Goal: Find contact information: Find contact information

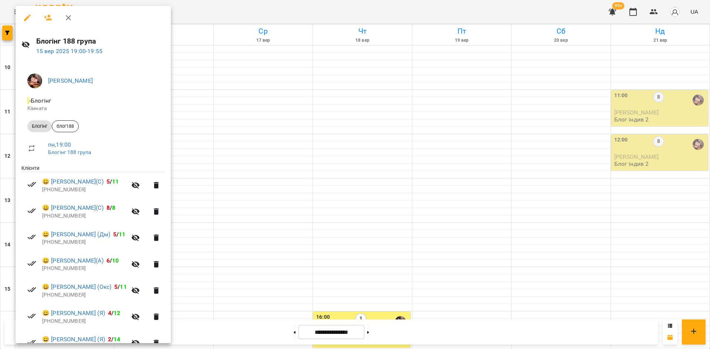
click at [230, 80] on div at bounding box center [355, 174] width 710 height 349
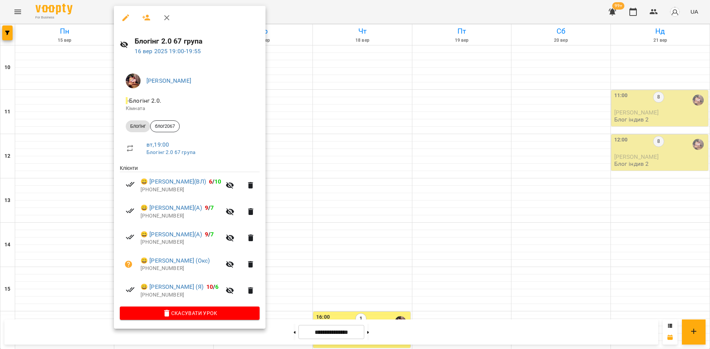
click at [359, 209] on div at bounding box center [355, 174] width 710 height 349
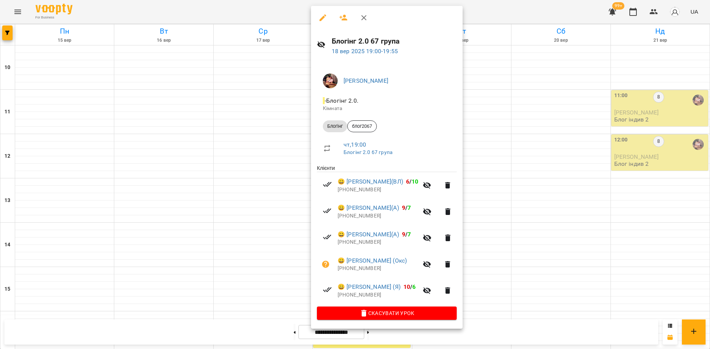
click at [295, 288] on div at bounding box center [355, 174] width 710 height 349
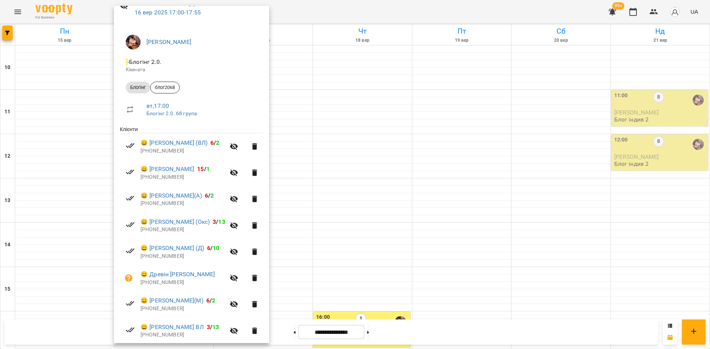
scroll to position [74, 0]
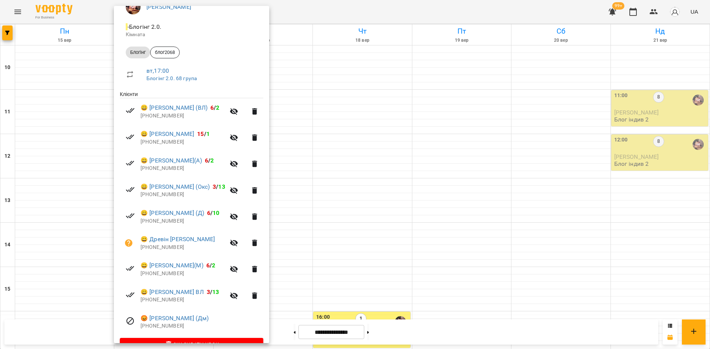
click at [355, 124] on div at bounding box center [355, 174] width 710 height 349
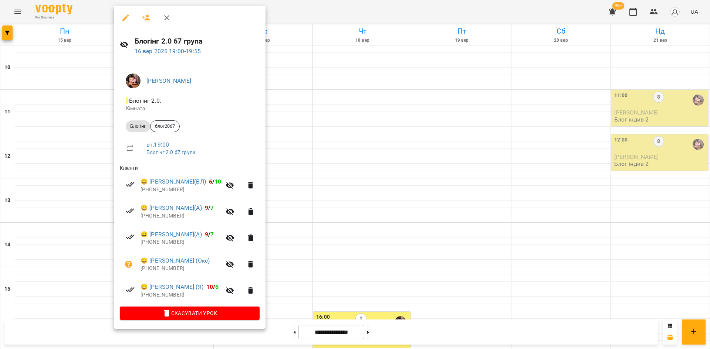
click at [376, 211] on div at bounding box center [355, 174] width 710 height 349
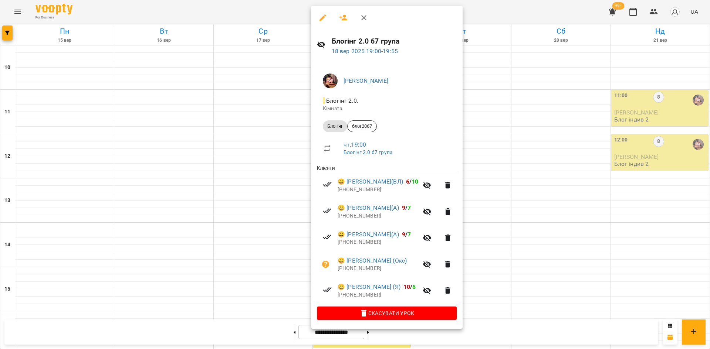
click at [239, 291] on div at bounding box center [355, 174] width 710 height 349
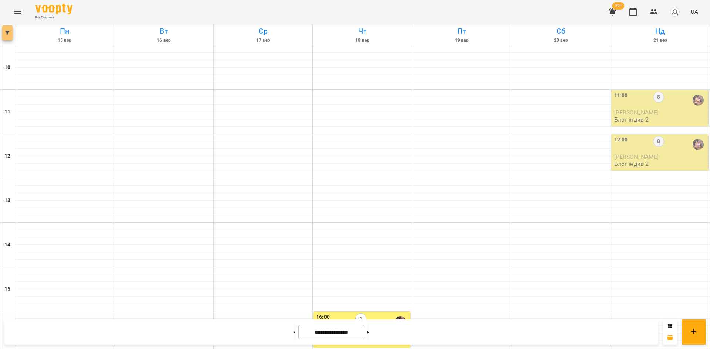
click at [10, 34] on span "button" at bounding box center [7, 33] width 10 height 4
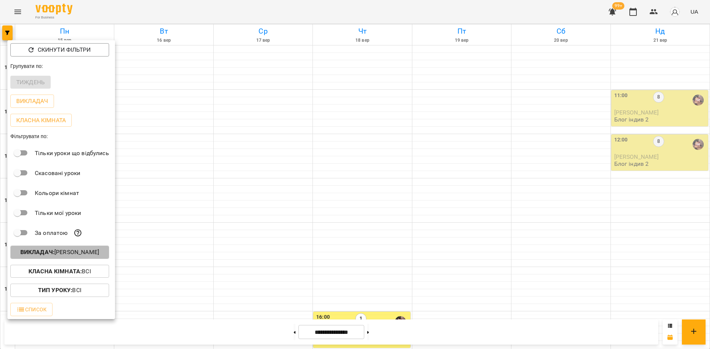
click at [83, 255] on p "Викладач : [PERSON_NAME]" at bounding box center [59, 252] width 79 height 9
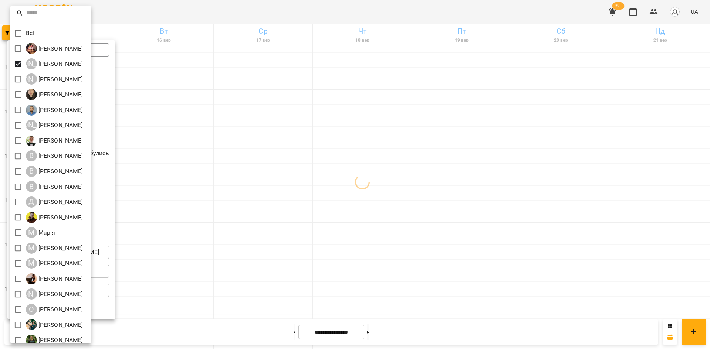
drag, startPoint x: 238, startPoint y: 256, endPoint x: 233, endPoint y: 253, distance: 6.5
click at [236, 255] on div at bounding box center [355, 174] width 710 height 349
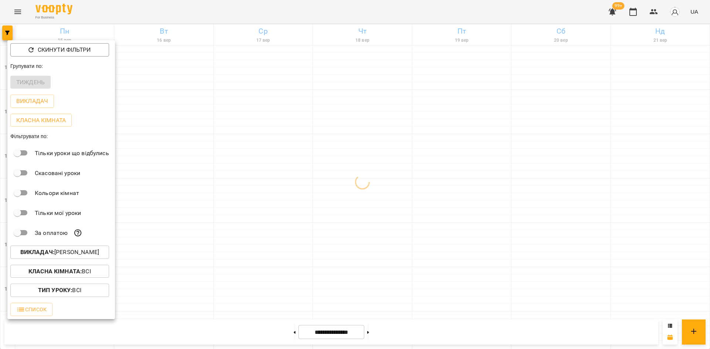
click at [239, 253] on div at bounding box center [355, 174] width 710 height 349
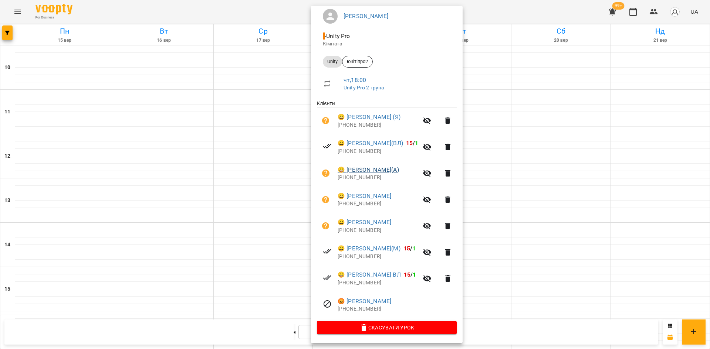
scroll to position [66, 0]
click at [271, 145] on div at bounding box center [355, 174] width 710 height 349
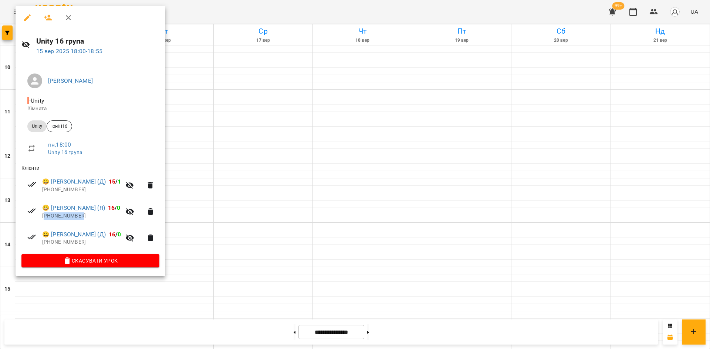
drag, startPoint x: 88, startPoint y: 215, endPoint x: 46, endPoint y: 221, distance: 42.2
click at [46, 221] on li "😀 [PERSON_NAME] (Я) 16 / 0 [PHONE_NUMBER]" at bounding box center [90, 212] width 138 height 26
copy p "380982568873"
drag, startPoint x: 433, startPoint y: 298, endPoint x: 438, endPoint y: 301, distance: 5.5
click at [434, 298] on div at bounding box center [355, 174] width 710 height 349
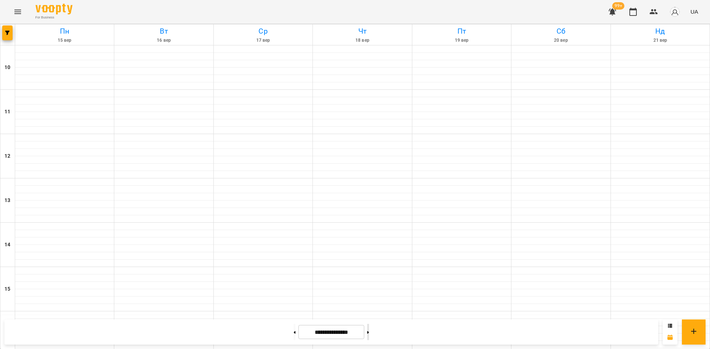
click at [369, 332] on icon at bounding box center [368, 332] width 2 height 3
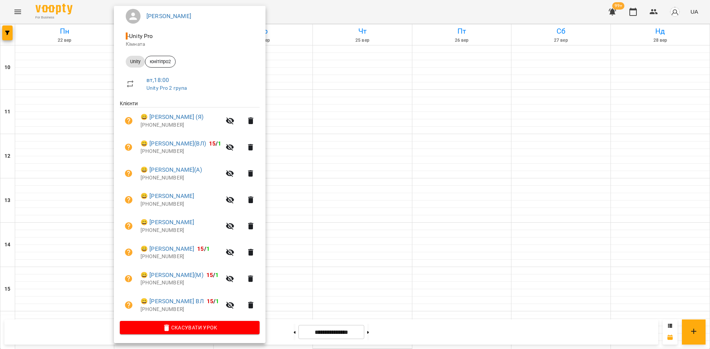
drag, startPoint x: 360, startPoint y: 141, endPoint x: 387, endPoint y: 92, distance: 55.8
click at [361, 138] on div at bounding box center [355, 174] width 710 height 349
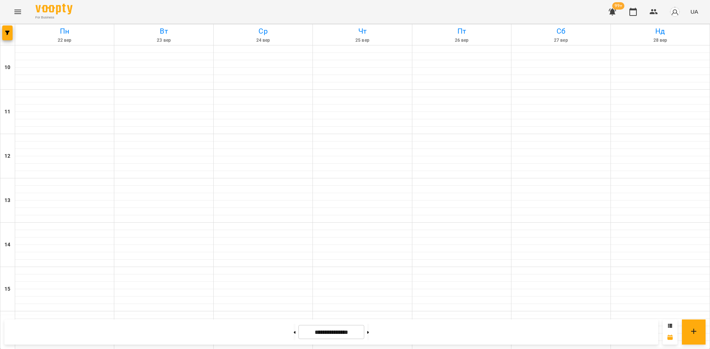
click at [13, 31] on div at bounding box center [7, 34] width 15 height 21
click at [9, 36] on button "button" at bounding box center [7, 33] width 10 height 15
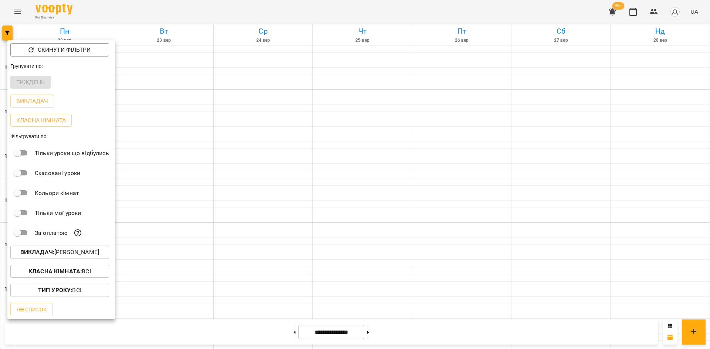
click at [89, 257] on p "Викладач : [PERSON_NAME]" at bounding box center [59, 252] width 79 height 9
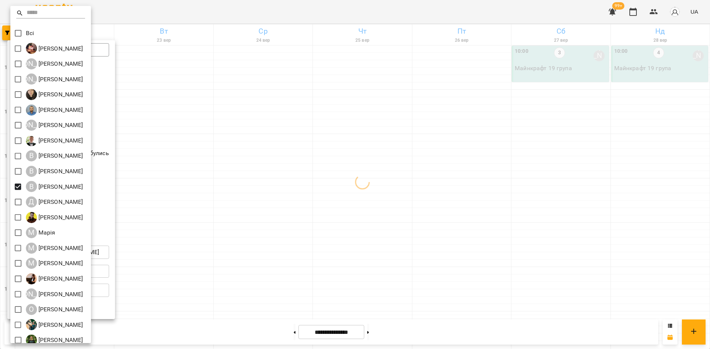
drag, startPoint x: 277, startPoint y: 292, endPoint x: 270, endPoint y: 292, distance: 7.8
click at [276, 292] on div at bounding box center [355, 174] width 710 height 349
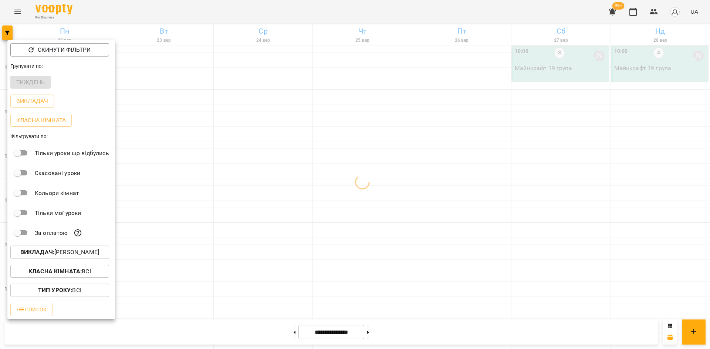
click at [254, 281] on div at bounding box center [355, 174] width 710 height 349
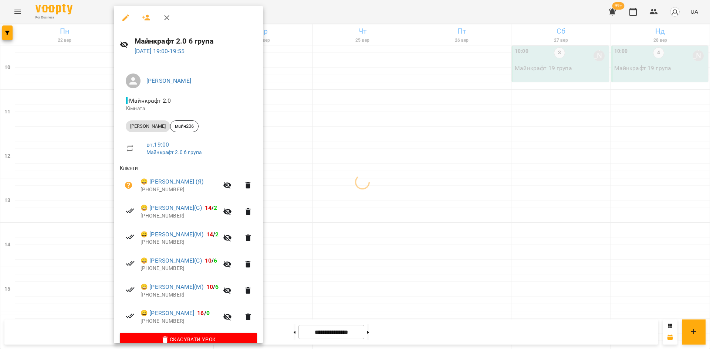
click at [318, 213] on div at bounding box center [355, 174] width 710 height 349
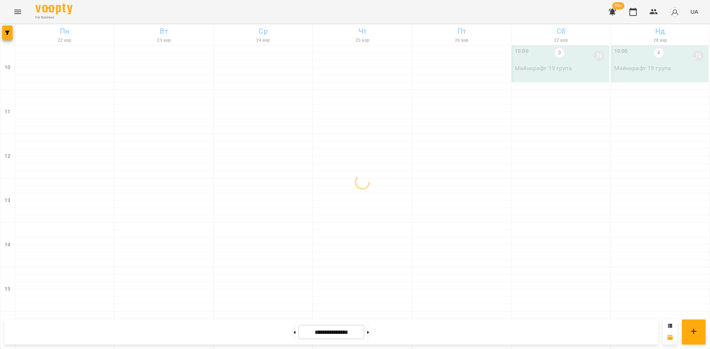
scroll to position [306, 0]
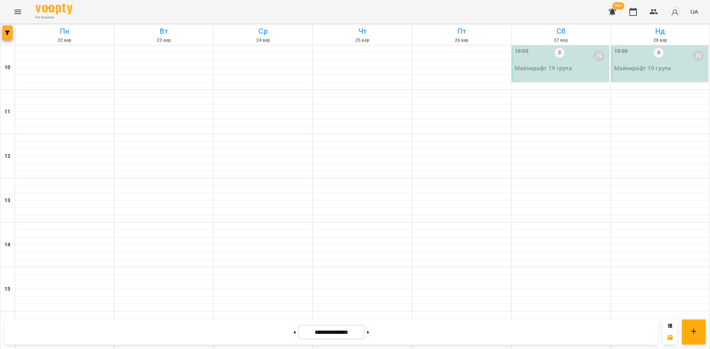
drag, startPoint x: 16, startPoint y: 31, endPoint x: 8, endPoint y: 34, distance: 7.7
click at [15, 31] on link "Пн 22 вер" at bounding box center [64, 34] width 99 height 21
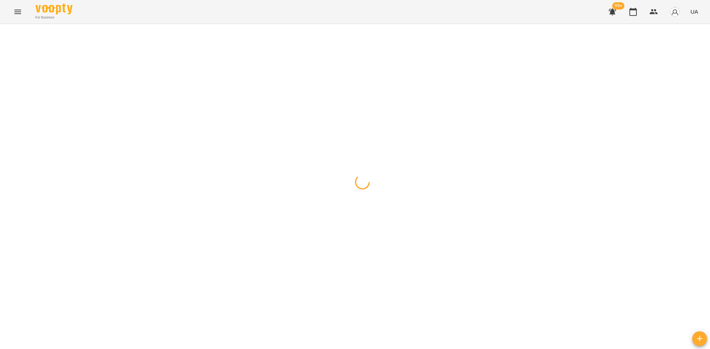
click at [8, 34] on icon "button" at bounding box center [7, 33] width 4 height 4
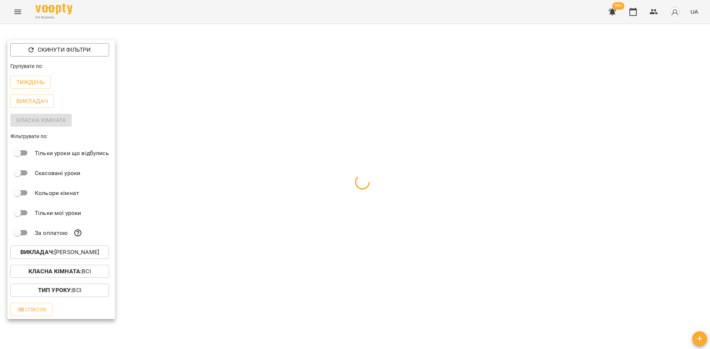
click at [89, 256] on p "Викладач : Віталій Кадуха" at bounding box center [59, 252] width 79 height 9
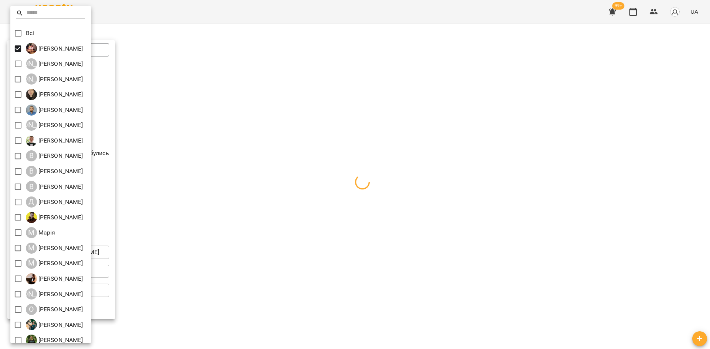
click at [267, 187] on div at bounding box center [355, 174] width 710 height 349
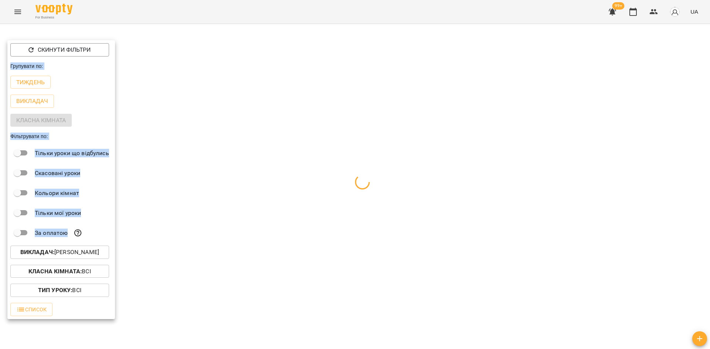
click at [340, 166] on div at bounding box center [355, 174] width 710 height 349
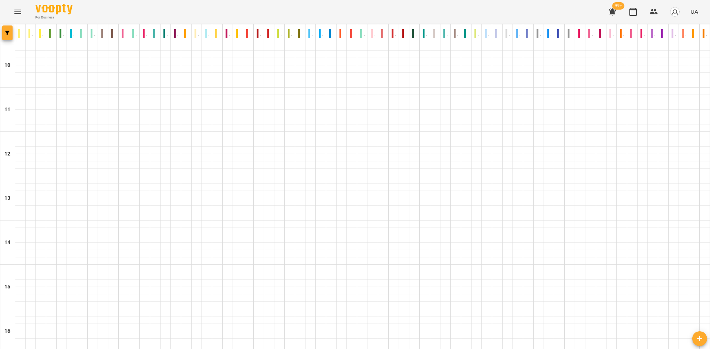
click at [7, 35] on button "button" at bounding box center [7, 33] width 10 height 15
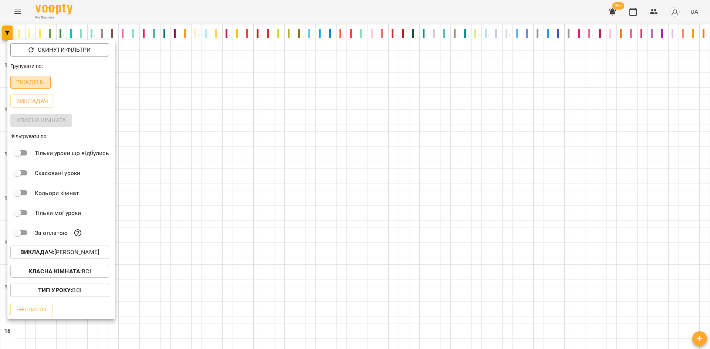
click at [25, 84] on p "Тиждень" at bounding box center [30, 82] width 28 height 9
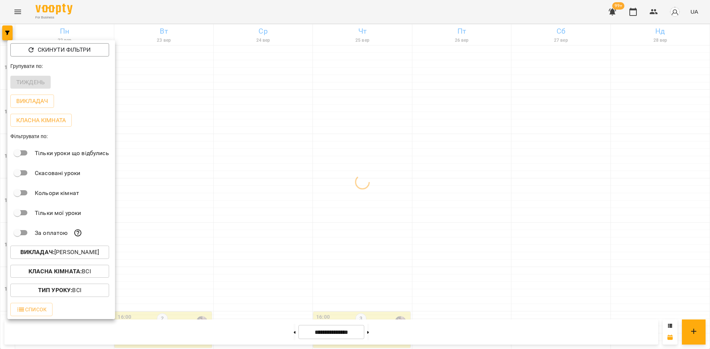
drag, startPoint x: 324, startPoint y: 216, endPoint x: 318, endPoint y: 214, distance: 6.4
click at [321, 215] on div at bounding box center [355, 174] width 710 height 349
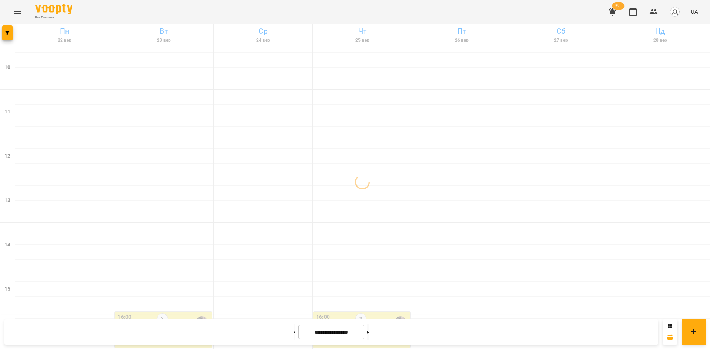
click at [263, 172] on div at bounding box center [263, 174] width 99 height 7
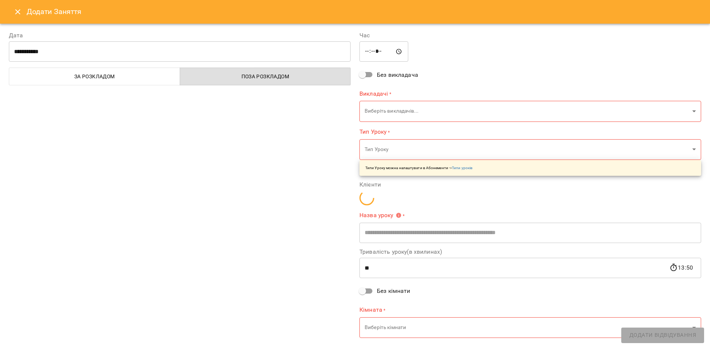
type input "**********"
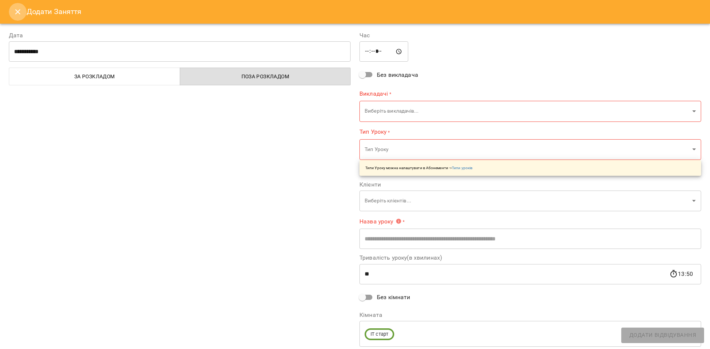
click at [15, 9] on icon "Close" at bounding box center [17, 11] width 9 height 9
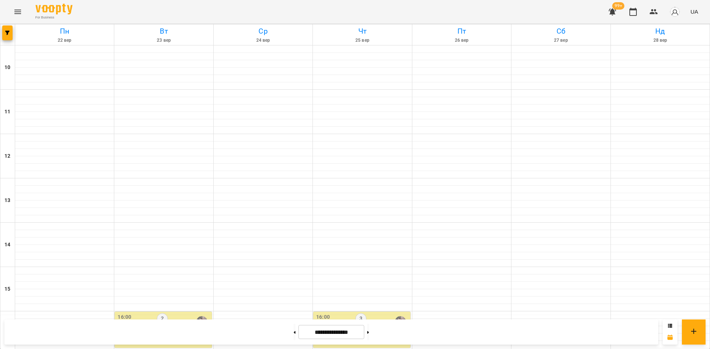
scroll to position [189, 0]
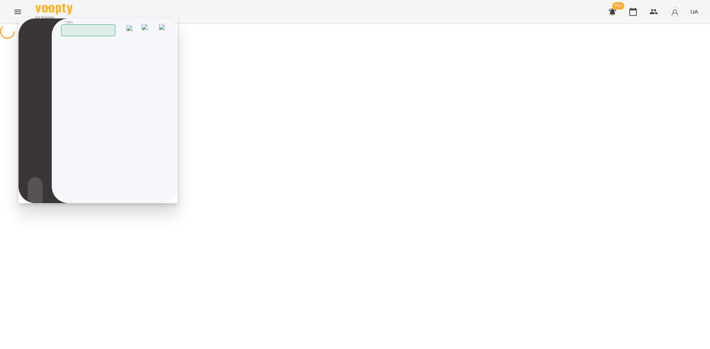
click at [165, 30] on img at bounding box center [164, 29] width 10 height 11
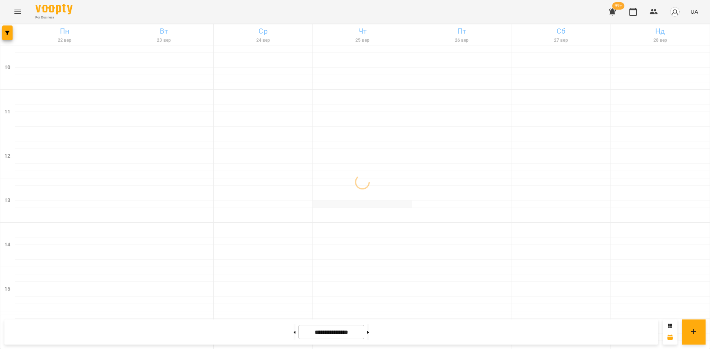
scroll to position [222, 0]
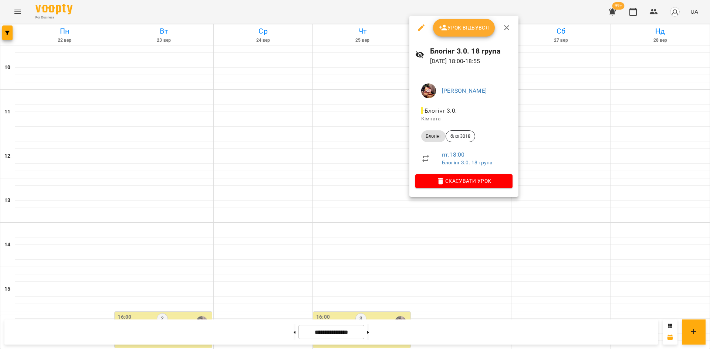
click at [460, 209] on div at bounding box center [355, 174] width 710 height 349
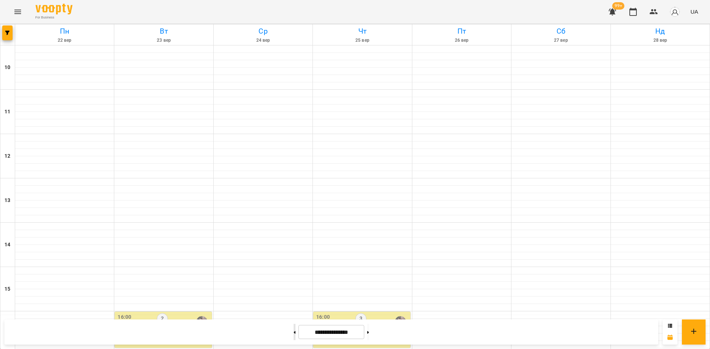
click at [294, 333] on button at bounding box center [295, 332] width 2 height 16
type input "**********"
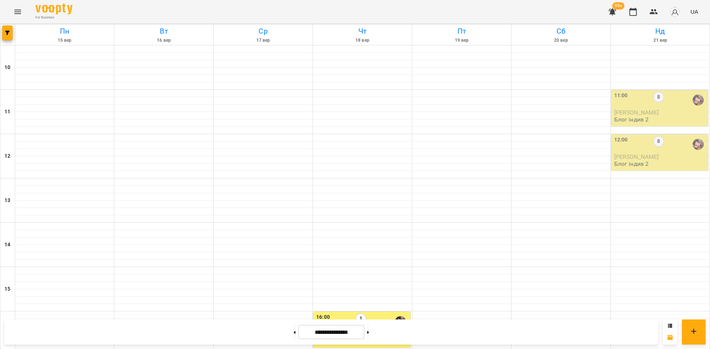
scroll to position [296, 0]
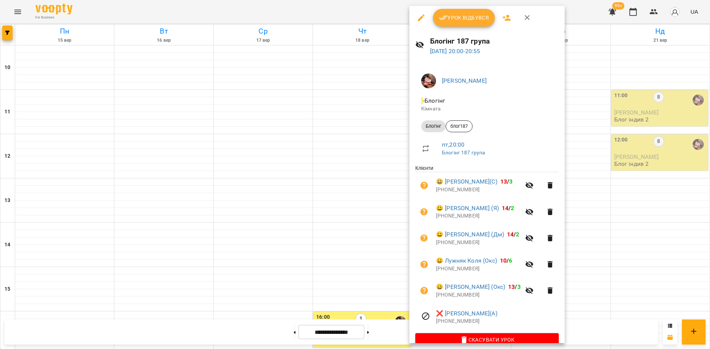
drag, startPoint x: 487, startPoint y: 216, endPoint x: 441, endPoint y: 214, distance: 45.1
drag, startPoint x: 439, startPoint y: 216, endPoint x: 479, endPoint y: 221, distance: 40.2
click at [479, 220] on p "+380931476988" at bounding box center [478, 216] width 85 height 7
copy p "380931476988"
